Goal: Information Seeking & Learning: Learn about a topic

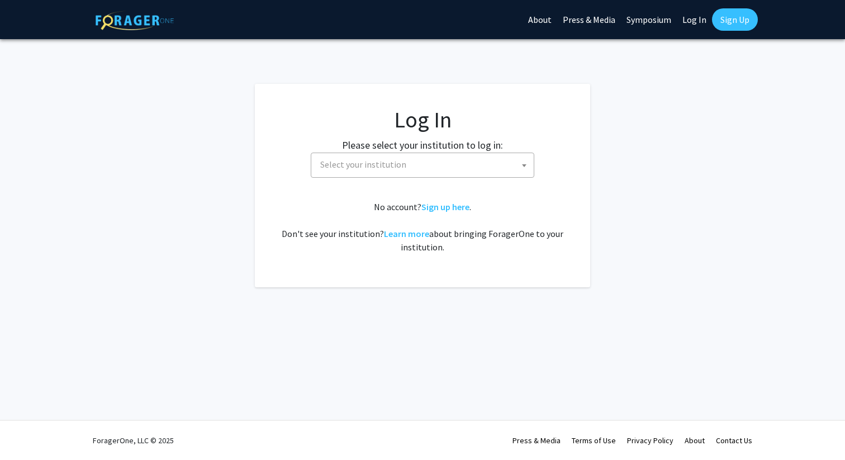
click at [425, 171] on span "Select your institution" at bounding box center [425, 164] width 218 height 23
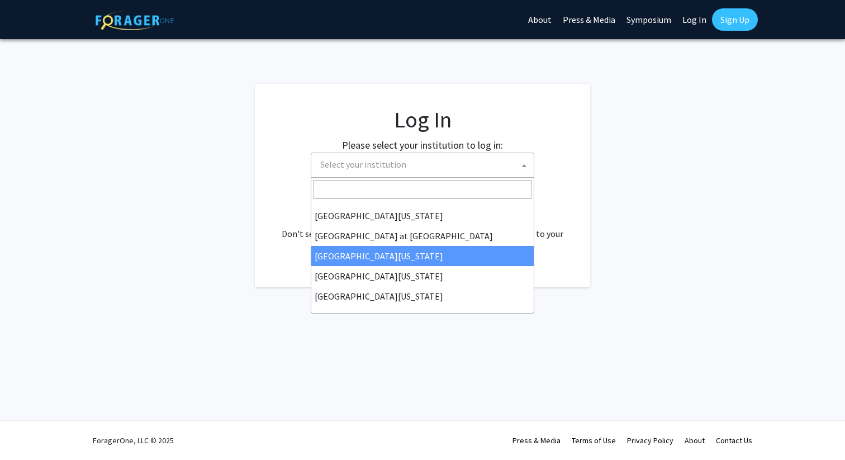
scroll to position [390, 0]
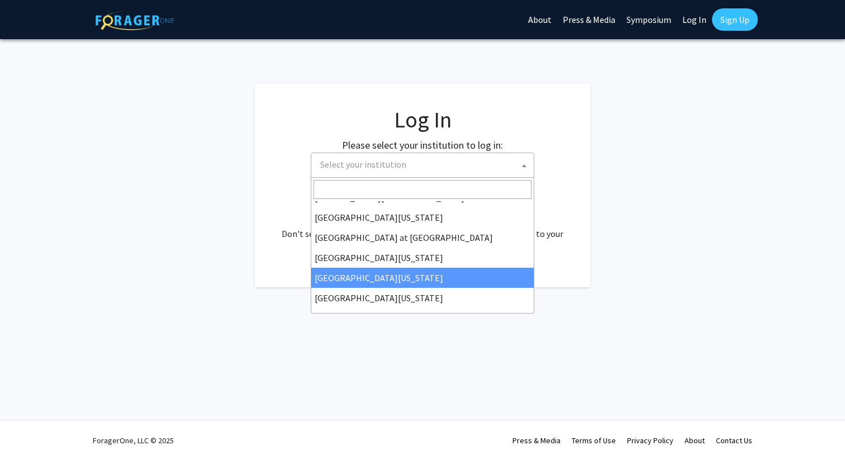
select select "31"
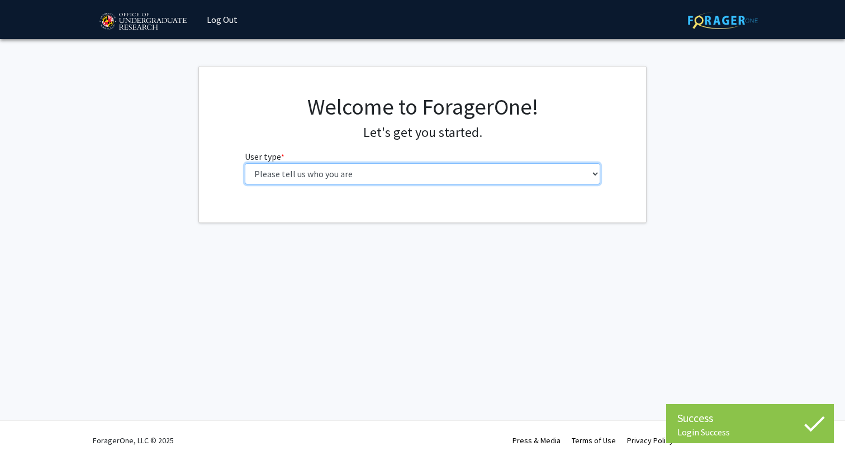
click at [479, 167] on select "Please tell us who you are Undergraduate Student Master's Student Doctoral Cand…" at bounding box center [423, 173] width 356 height 21
select select "2: masters"
click at [245, 163] on select "Please tell us who you are Undergraduate Student Master's Student Doctoral Cand…" at bounding box center [423, 173] width 356 height 21
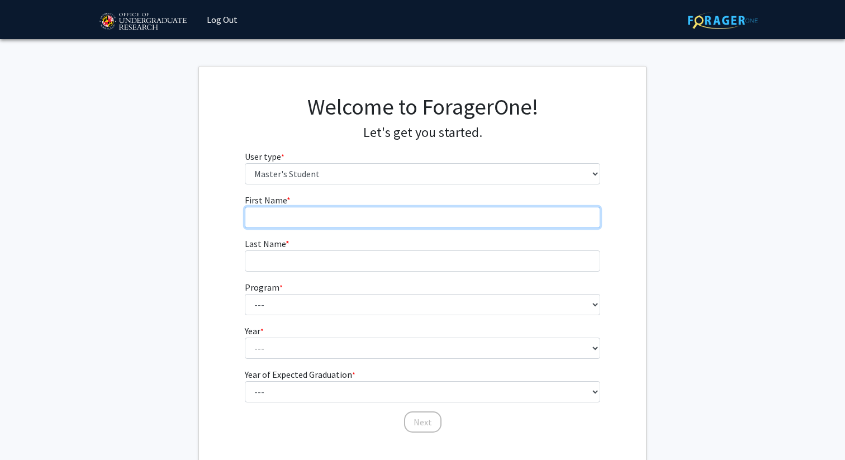
click at [474, 209] on input "First Name * required" at bounding box center [423, 217] width 356 height 21
type input "Rashel"
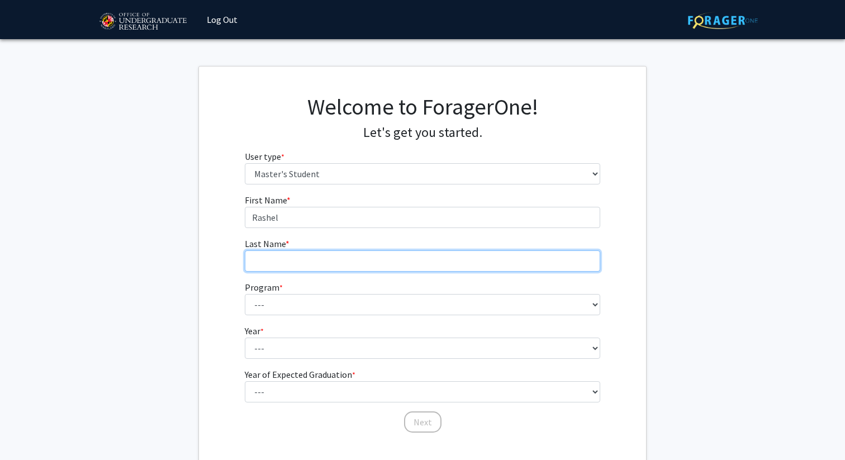
type input "[PERSON_NAME]"
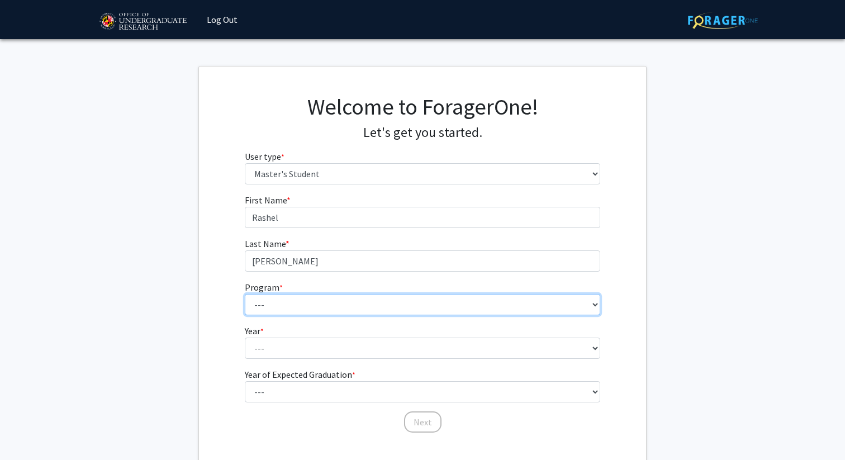
click at [373, 295] on select "--- Accounting Aerospace Engineering Agricultural and Resource Economics Americ…" at bounding box center [423, 304] width 356 height 21
select select "22: 2009"
click at [245, 294] on select "--- Accounting Aerospace Engineering Agricultural and Resource Economics Americ…" at bounding box center [423, 304] width 356 height 21
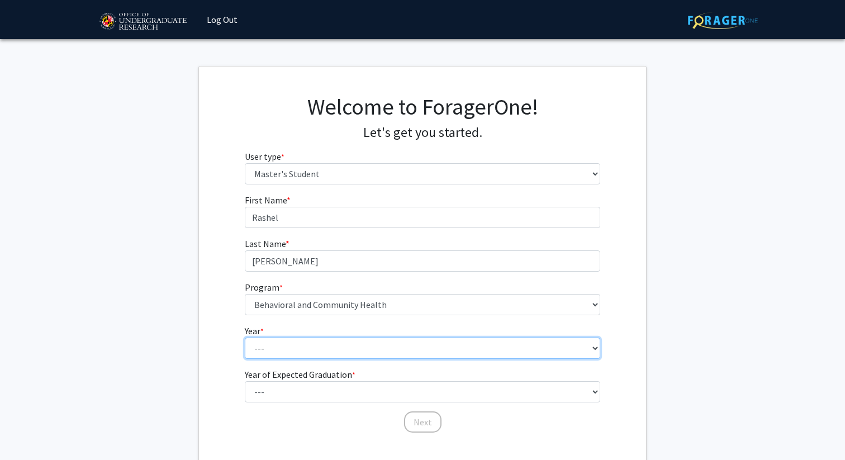
click at [302, 343] on select "--- First Year Second Year" at bounding box center [423, 348] width 356 height 21
select select "2: second_year"
click at [245, 338] on select "--- First Year Second Year" at bounding box center [423, 348] width 356 height 21
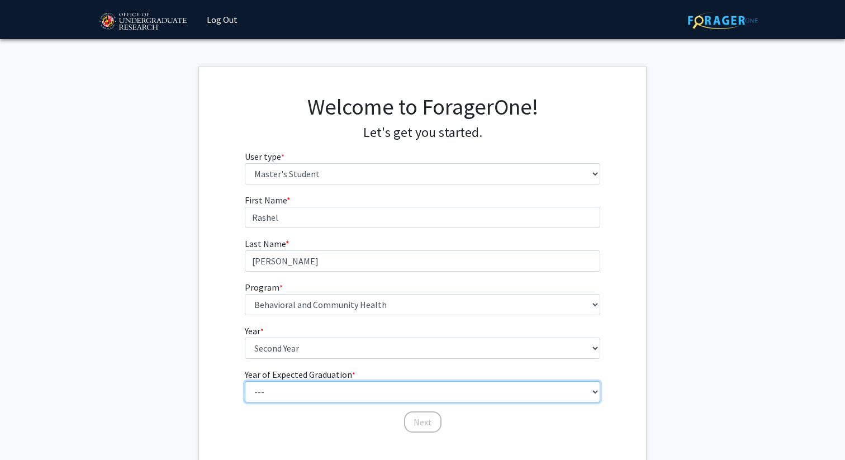
click at [304, 389] on select "--- 2025 2026 2027 2028 2029 2030 2031 2032 2033 2034" at bounding box center [423, 391] width 356 height 21
select select "2: 2026"
click at [245, 381] on select "--- 2025 2026 2027 2028 2029 2030 2031 2032 2033 2034" at bounding box center [423, 391] width 356 height 21
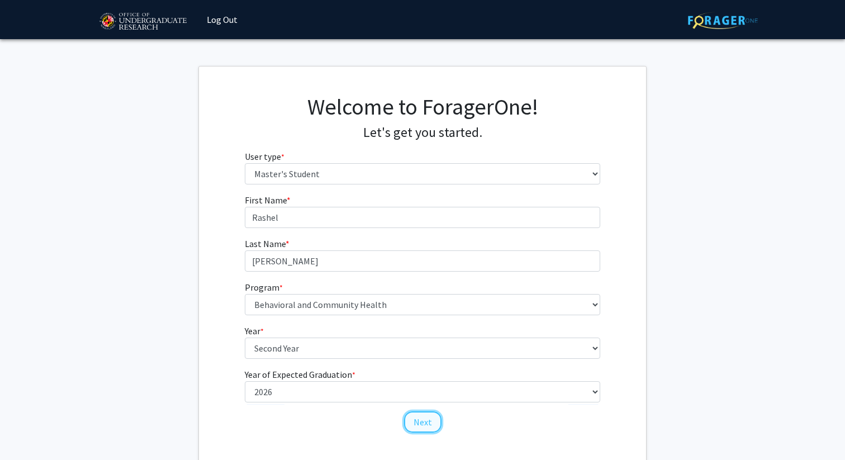
click at [430, 422] on button "Next" at bounding box center [422, 421] width 37 height 21
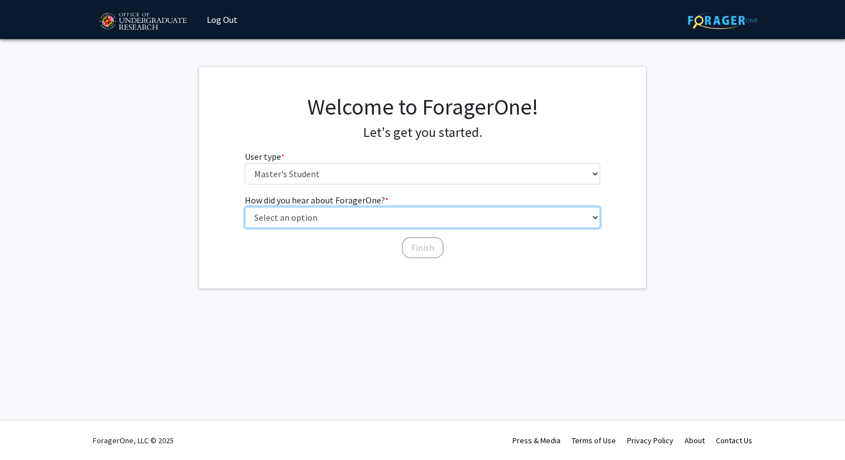
click at [411, 219] on select "Select an option Peer/student recommendation Faculty/staff recommendation Unive…" at bounding box center [423, 217] width 356 height 21
select select "3: university_website"
click at [245, 207] on select "Select an option Peer/student recommendation Faculty/staff recommendation Unive…" at bounding box center [423, 217] width 356 height 21
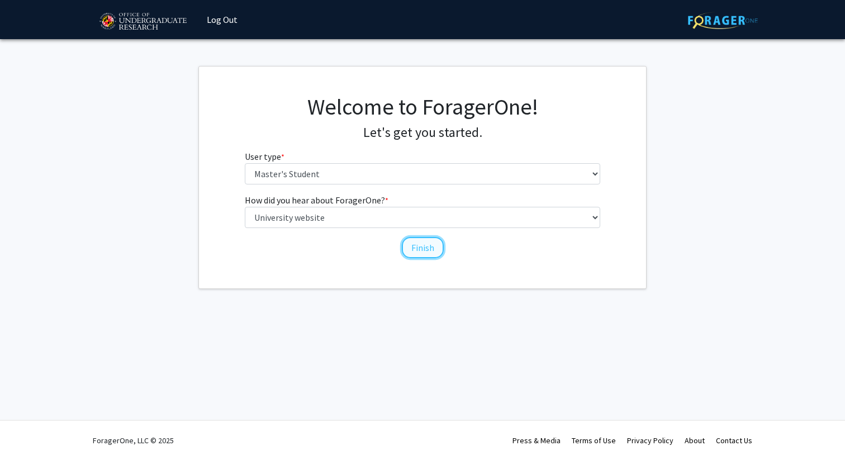
click at [419, 248] on button "Finish" at bounding box center [423, 247] width 42 height 21
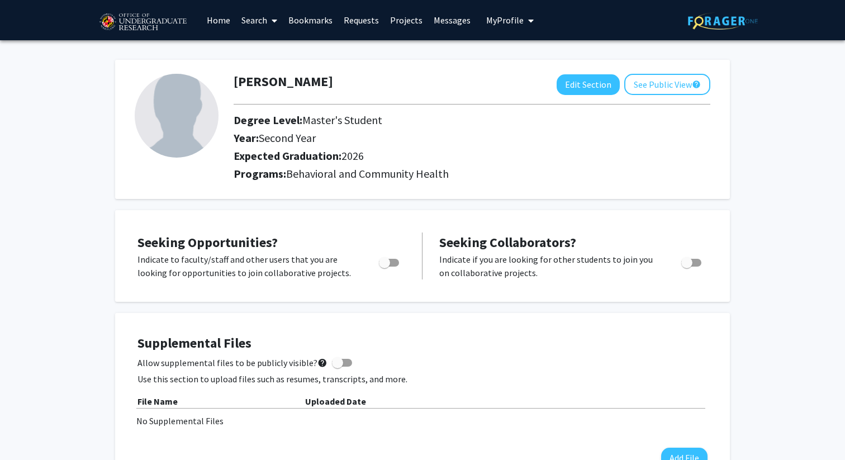
click at [274, 21] on icon at bounding box center [275, 20] width 6 height 9
click at [271, 74] on span "Students" at bounding box center [270, 74] width 68 height 22
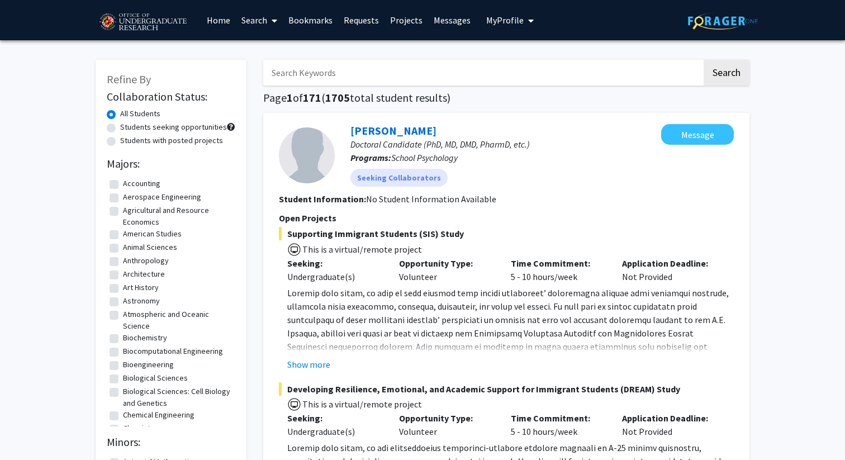
click at [120, 139] on label "Students with posted projects" at bounding box center [171, 141] width 103 height 12
click at [120, 139] on input "Students with posted projects" at bounding box center [123, 138] width 7 height 7
radio input "true"
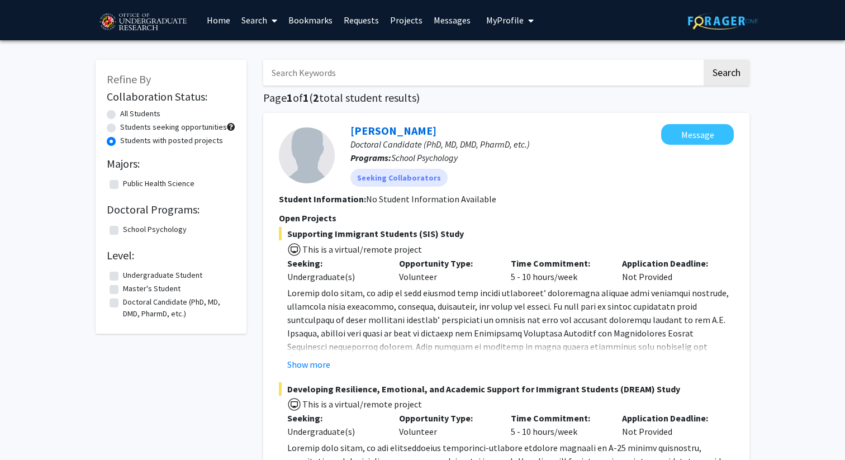
click at [120, 140] on label "Students with posted projects" at bounding box center [171, 141] width 103 height 12
click at [120, 140] on input "Students with posted projects" at bounding box center [123, 138] width 7 height 7
click at [120, 111] on label "All Students" at bounding box center [140, 114] width 40 height 12
click at [120, 111] on input "All Students" at bounding box center [123, 111] width 7 height 7
radio input "true"
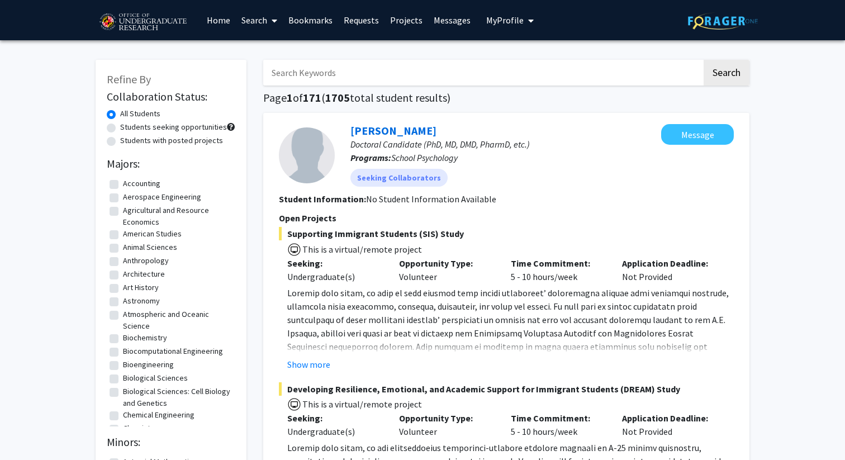
click at [410, 25] on link "Projects" at bounding box center [407, 20] width 44 height 39
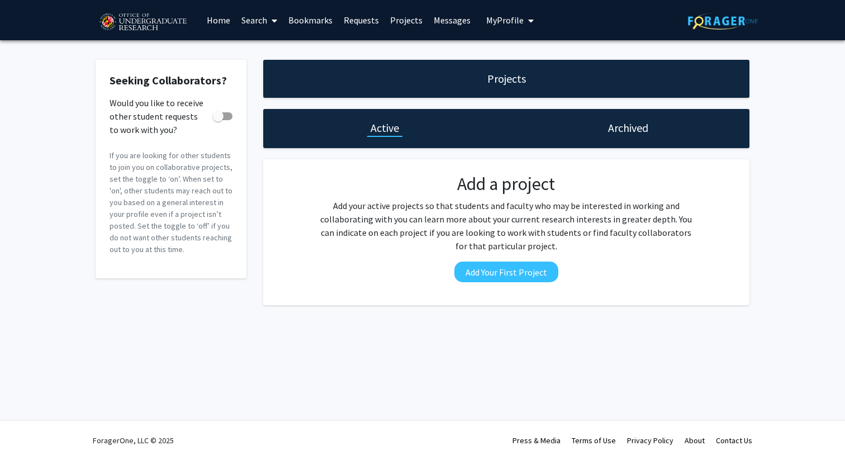
click at [214, 20] on link "Home" at bounding box center [218, 20] width 35 height 39
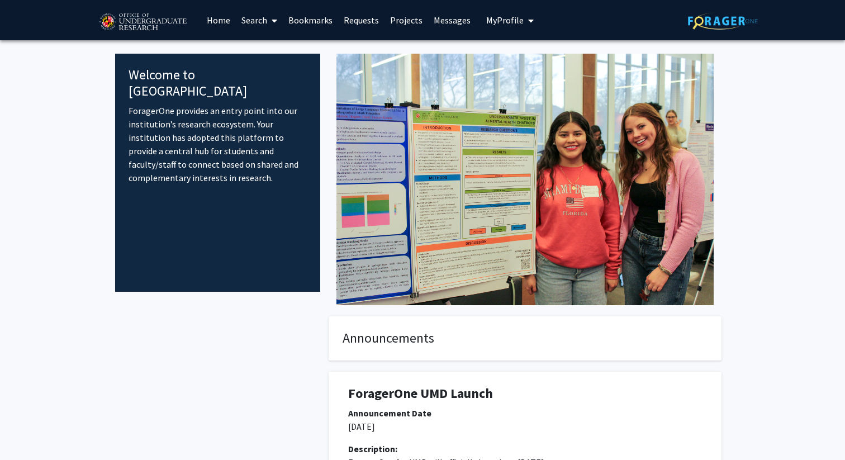
click at [266, 17] on link "Search" at bounding box center [259, 20] width 47 height 39
click at [272, 54] on span "Faculty/Staff" at bounding box center [277, 51] width 82 height 22
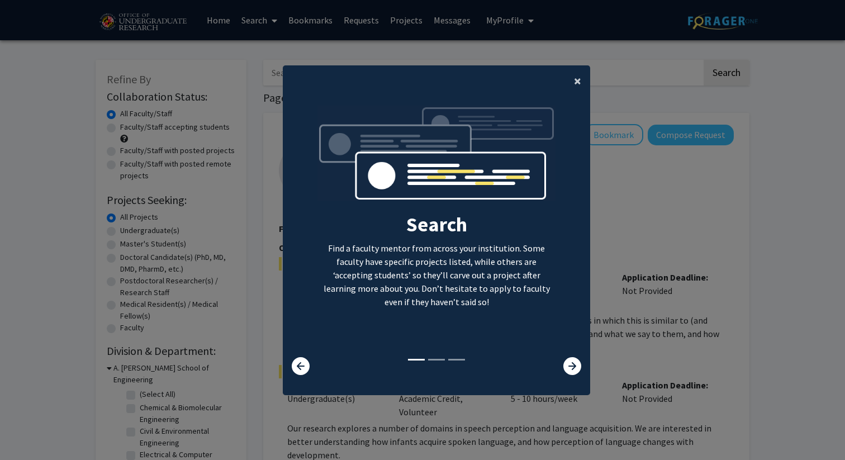
click at [575, 78] on span "×" at bounding box center [577, 80] width 7 height 17
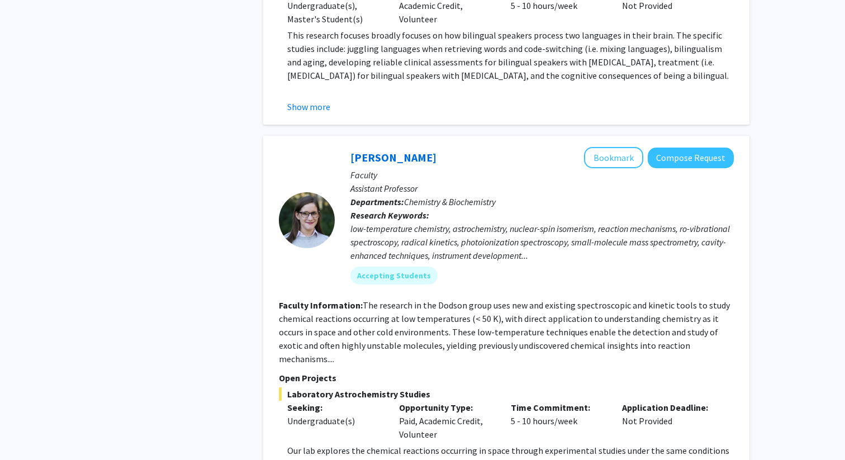
scroll to position [5196, 0]
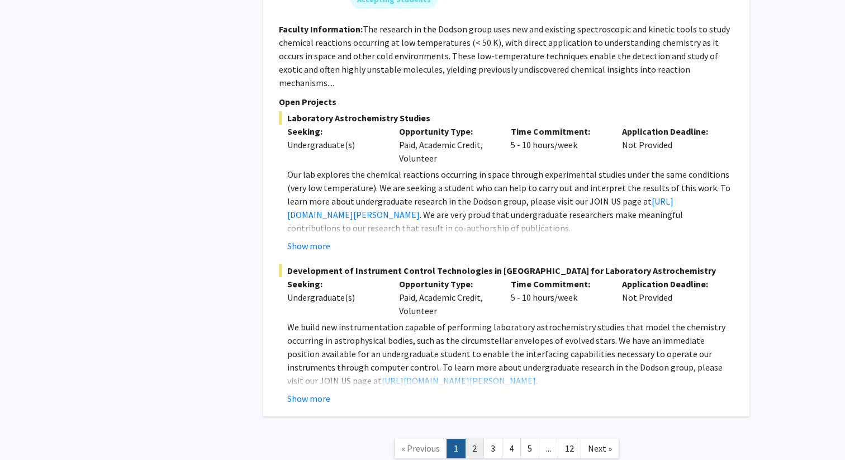
click at [477, 439] on link "2" at bounding box center [474, 449] width 19 height 20
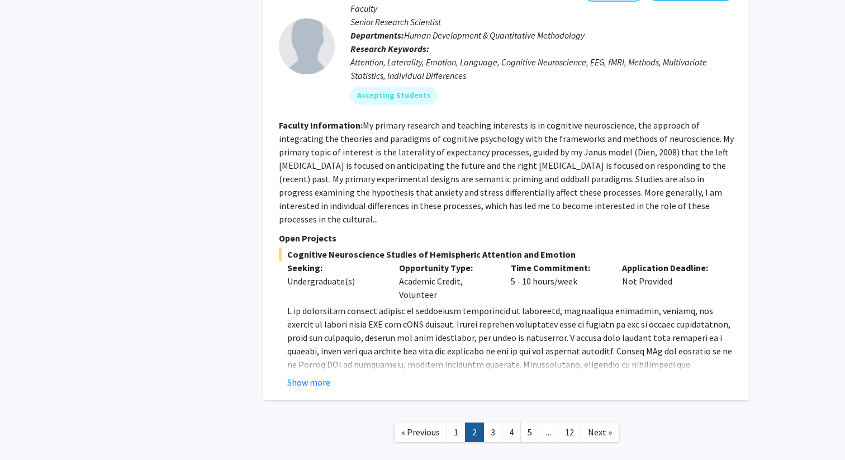
scroll to position [3766, 0]
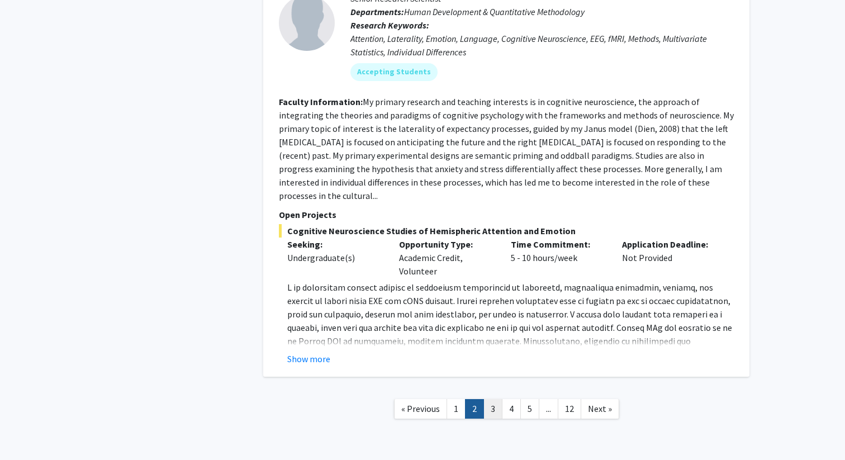
click at [498, 399] on link "3" at bounding box center [493, 409] width 19 height 20
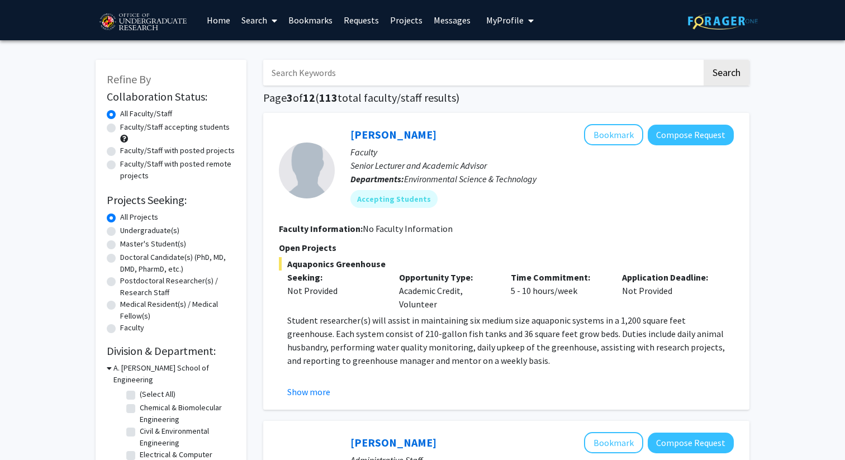
scroll to position [15, 0]
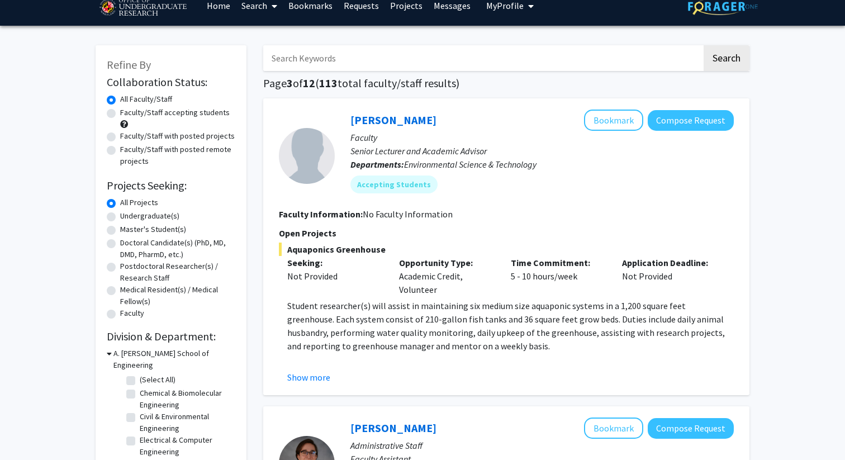
click at [120, 230] on label "Master's Student(s)" at bounding box center [153, 230] width 66 height 12
click at [120, 230] on input "Master's Student(s)" at bounding box center [123, 227] width 7 height 7
radio input "true"
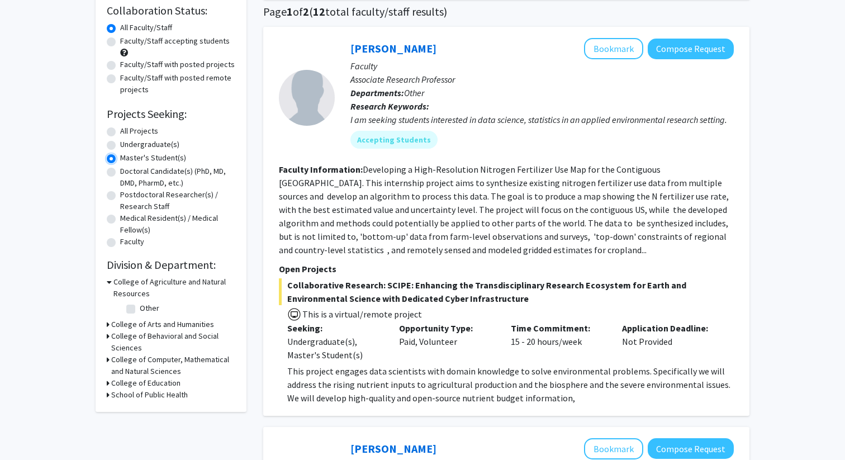
scroll to position [88, 0]
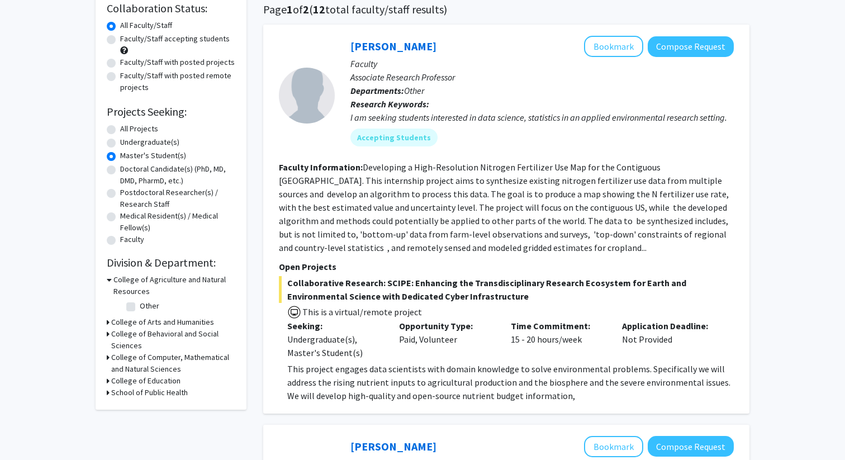
click at [160, 390] on h3 "School of Public Health" at bounding box center [149, 393] width 77 height 12
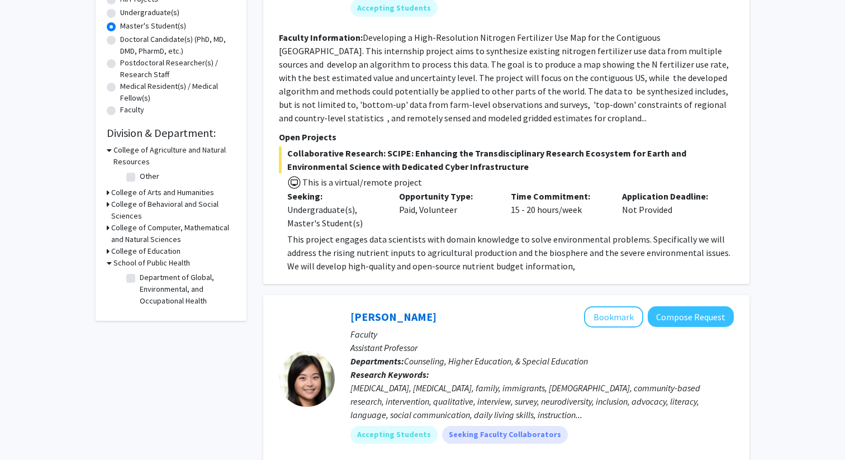
scroll to position [0, 0]
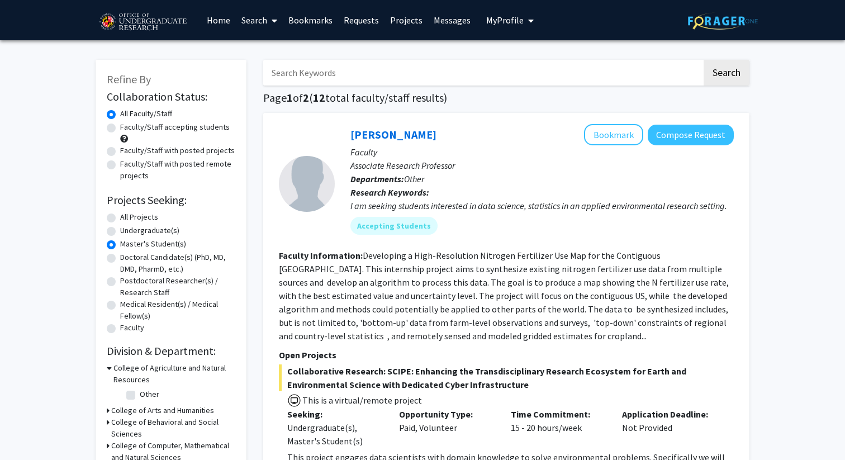
click at [120, 243] on label "Master's Student(s)" at bounding box center [153, 244] width 66 height 12
click at [120, 243] on input "Master's Student(s)" at bounding box center [123, 241] width 7 height 7
click at [120, 219] on label "All Projects" at bounding box center [139, 217] width 38 height 12
click at [120, 219] on input "All Projects" at bounding box center [123, 214] width 7 height 7
radio input "true"
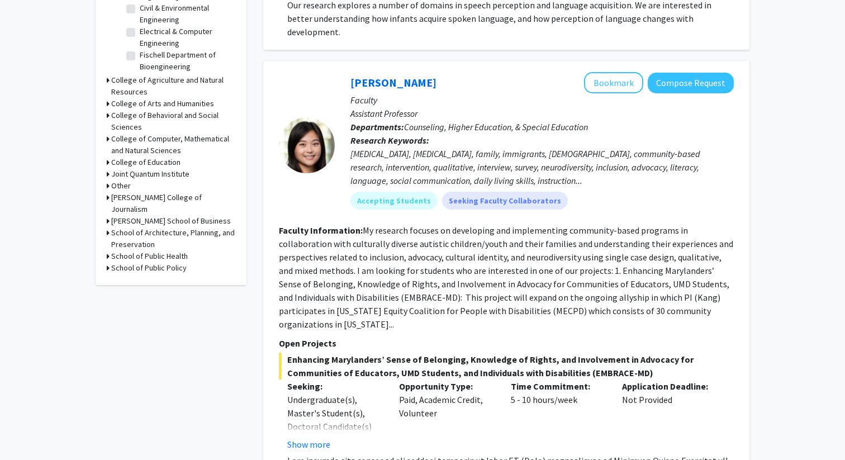
scroll to position [310, 0]
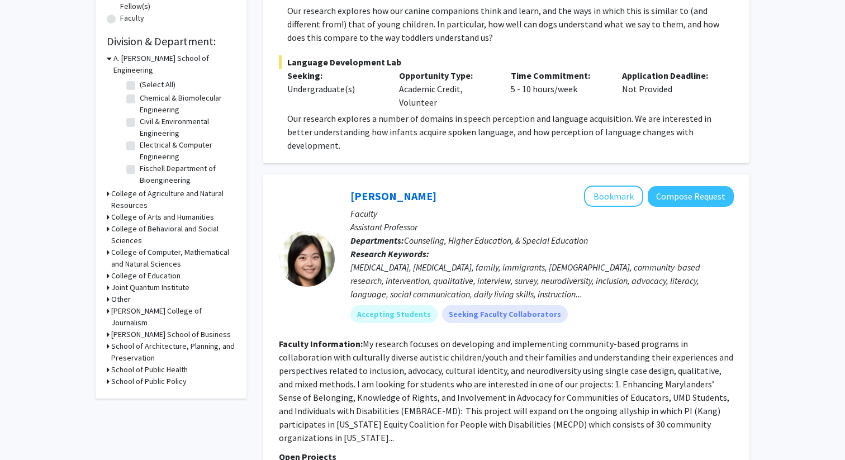
click at [166, 364] on h3 "School of Public Health" at bounding box center [149, 370] width 77 height 12
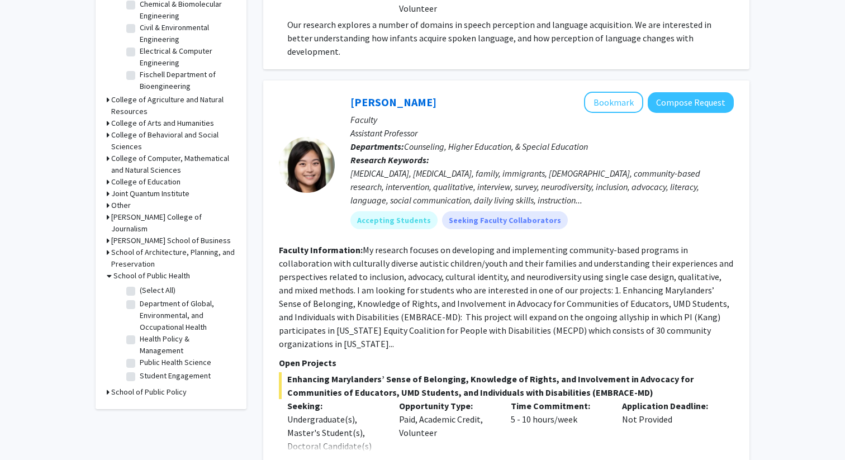
scroll to position [403, 0]
click at [140, 286] on label "(Select All)" at bounding box center [158, 292] width 36 height 12
click at [140, 286] on input "(Select All)" at bounding box center [143, 289] width 7 height 7
checkbox input "true"
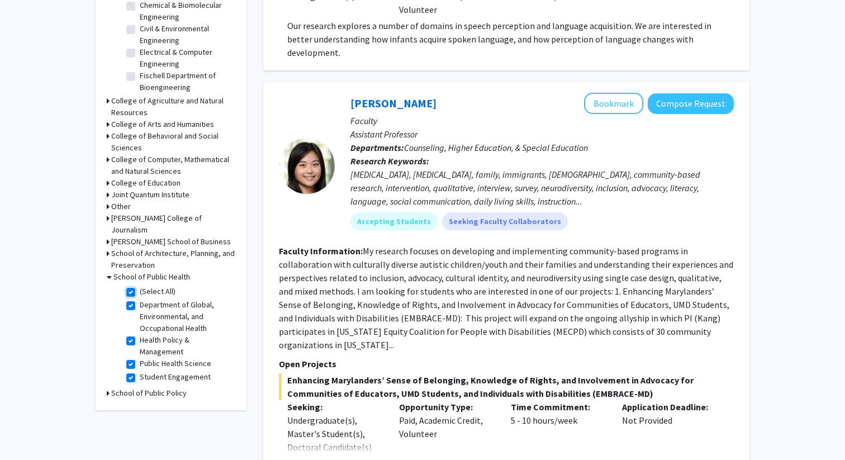
checkbox input "true"
